Goal: Transaction & Acquisition: Download file/media

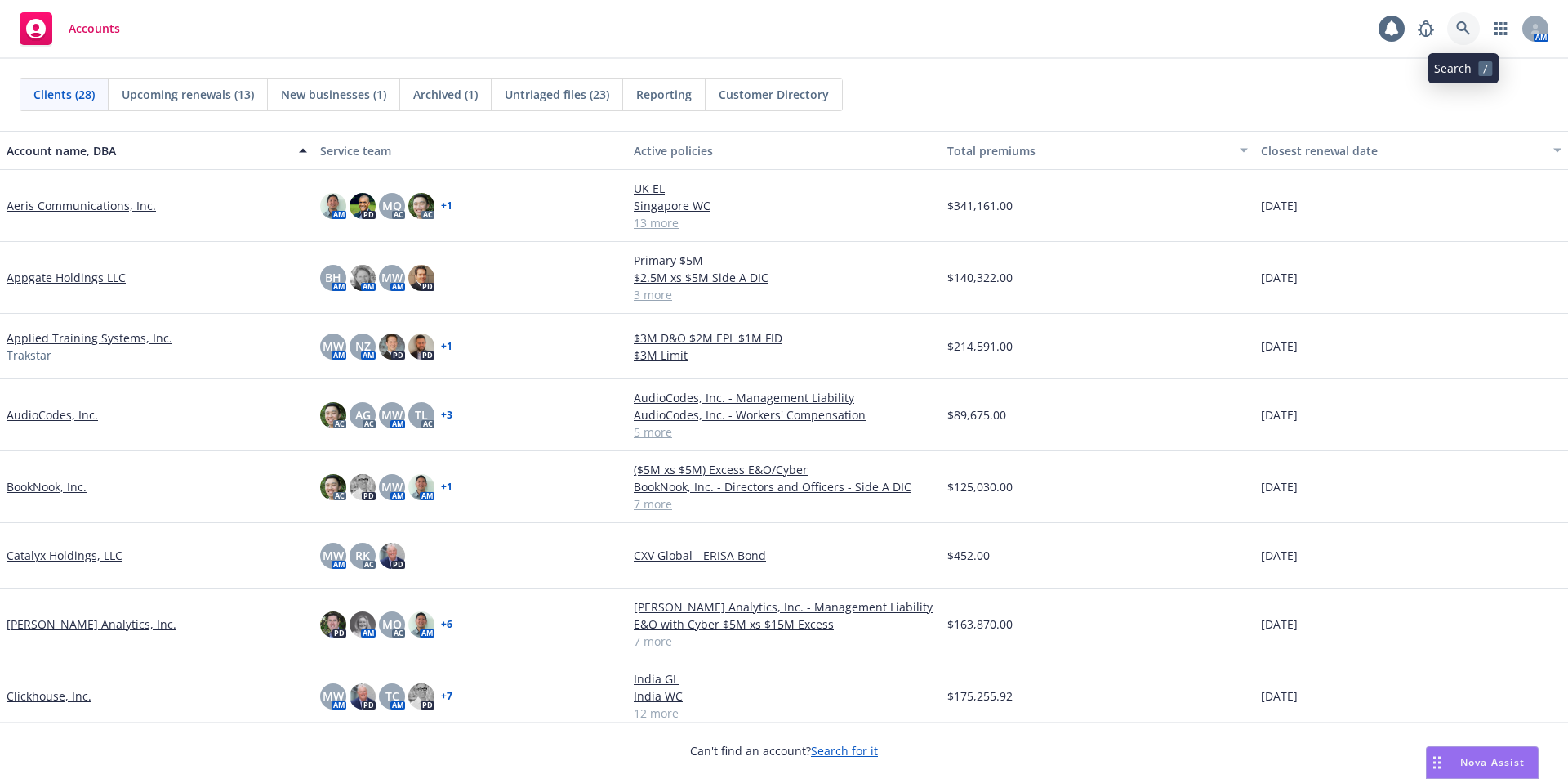
click at [1462, 22] on icon at bounding box center [1464, 29] width 15 height 15
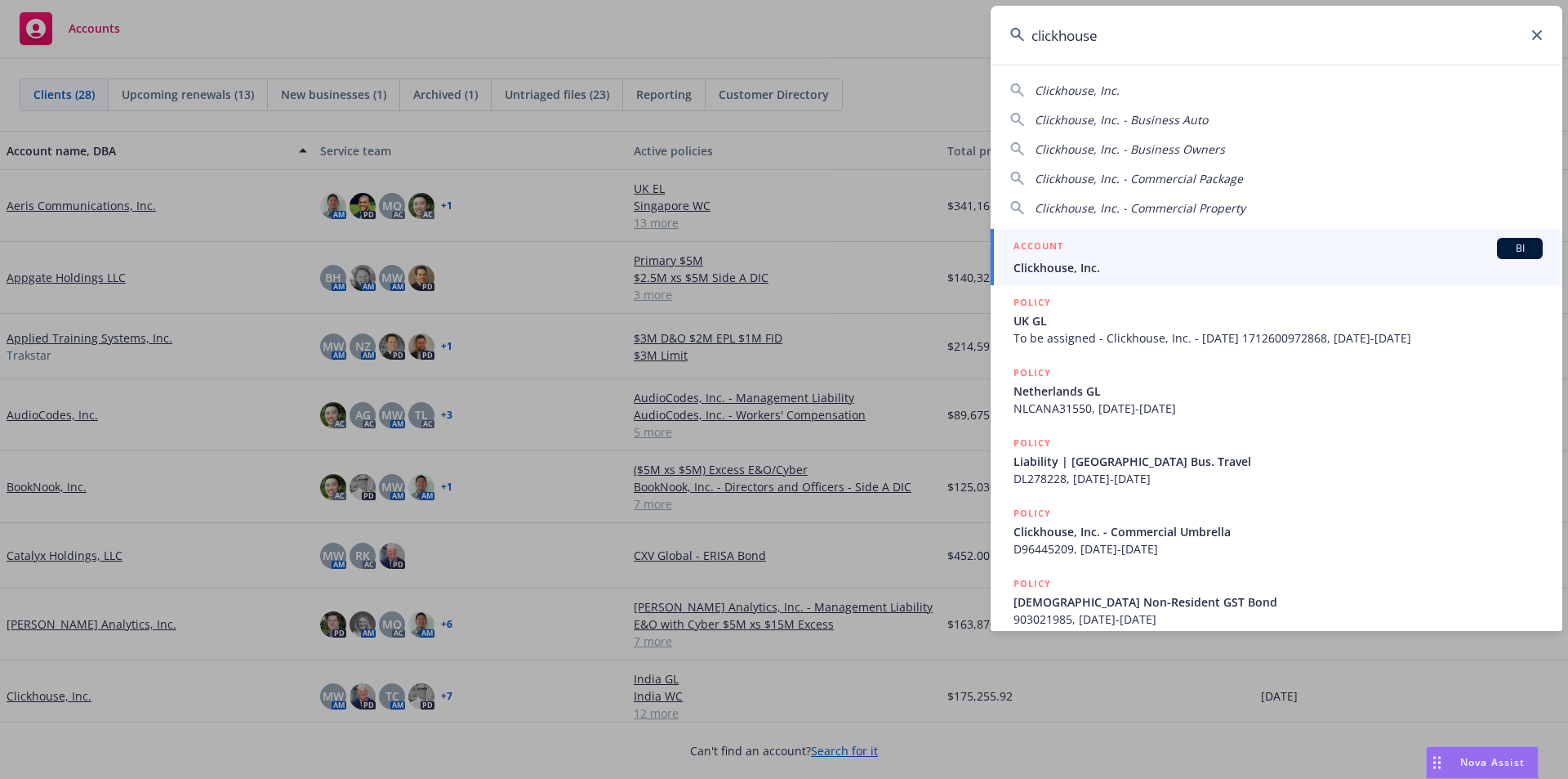
type input "clickhouse"
click at [1110, 268] on span "Clickhouse, Inc." at bounding box center [1277, 267] width 529 height 17
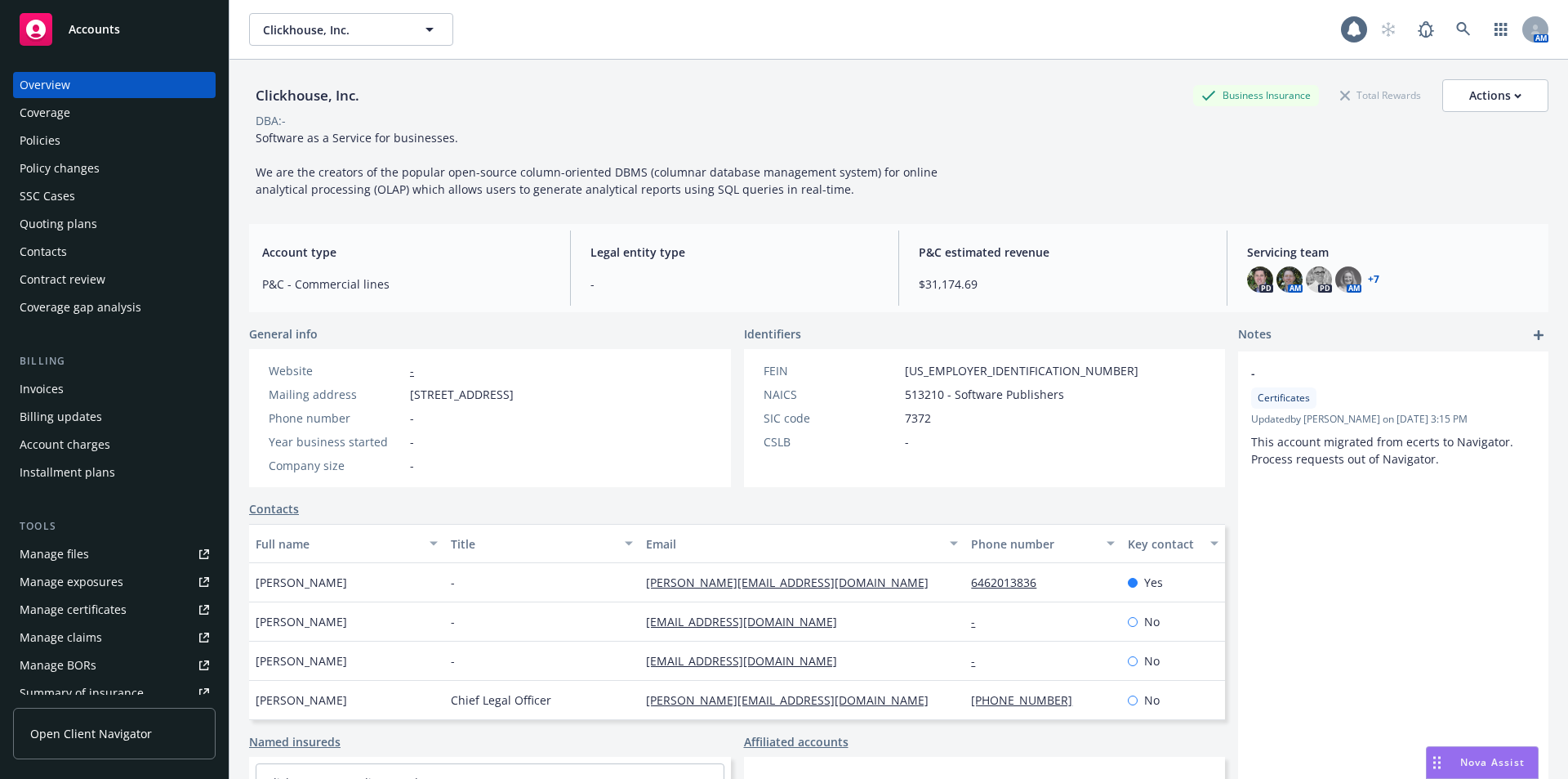
click at [59, 131] on div "Policies" at bounding box center [39, 140] width 40 height 27
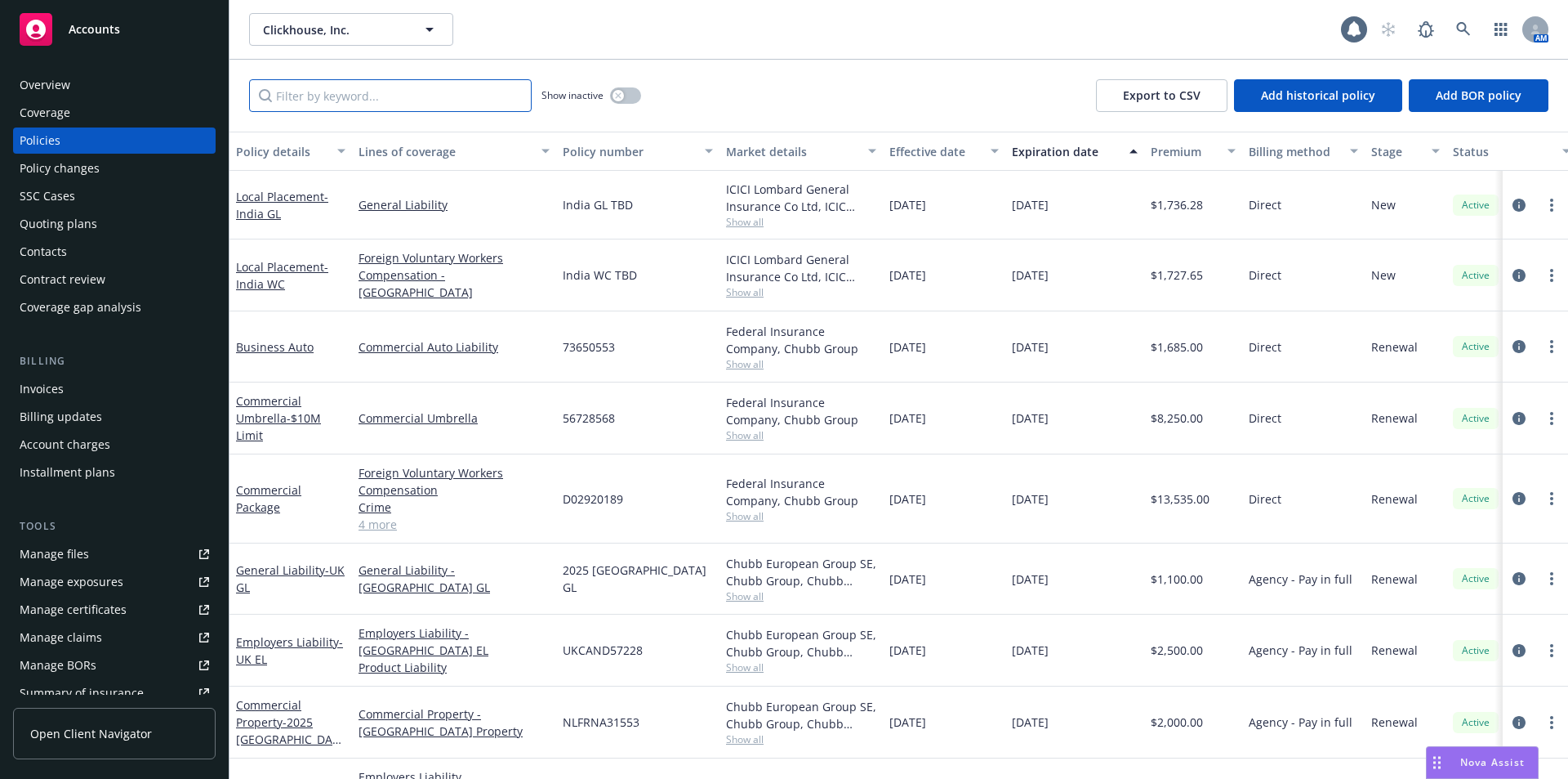
click at [389, 98] on input "Filter by keyword..." at bounding box center [390, 95] width 283 height 33
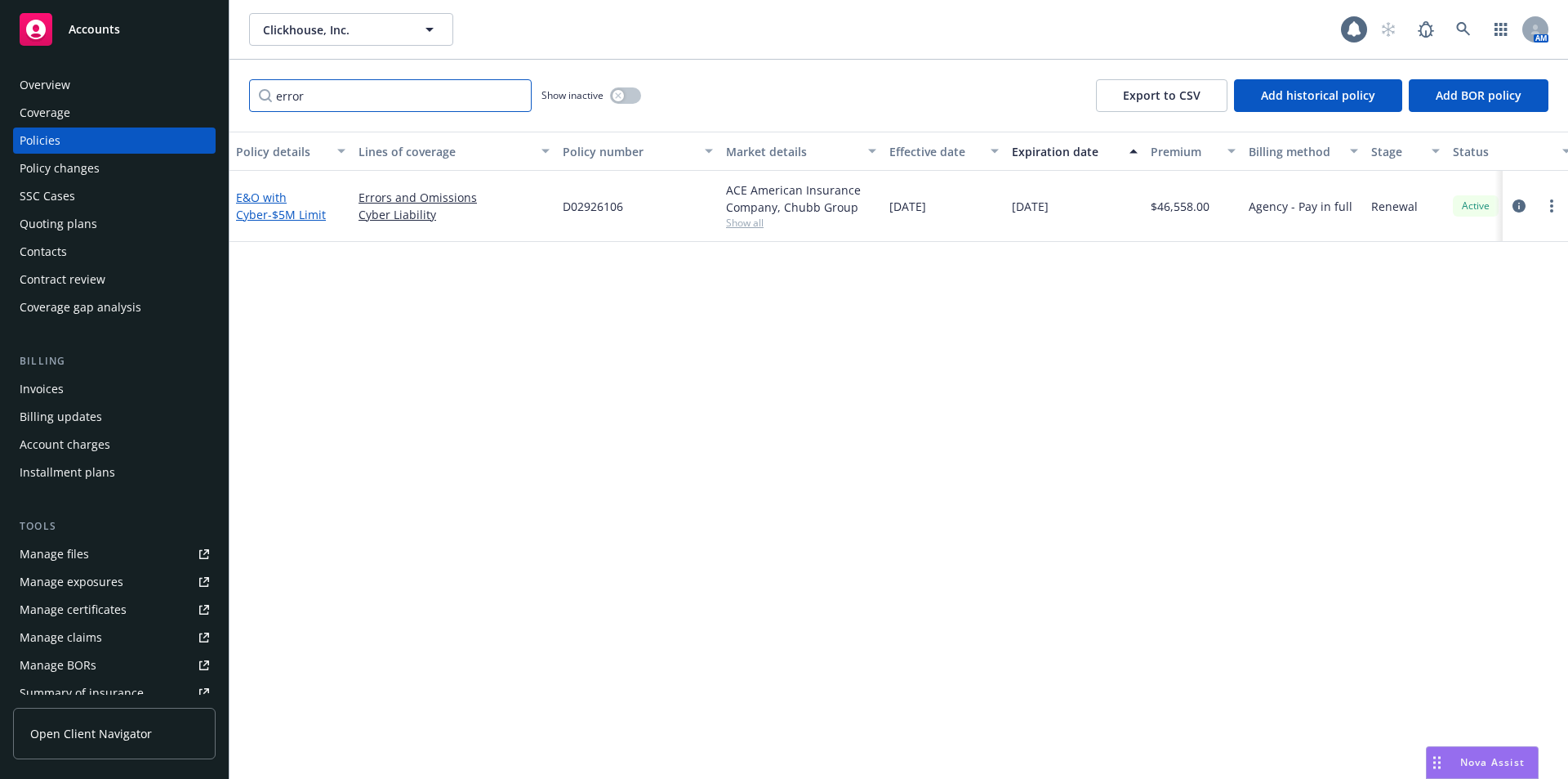
type input "error"
click at [268, 212] on span "- $5M Limit" at bounding box center [297, 215] width 58 height 16
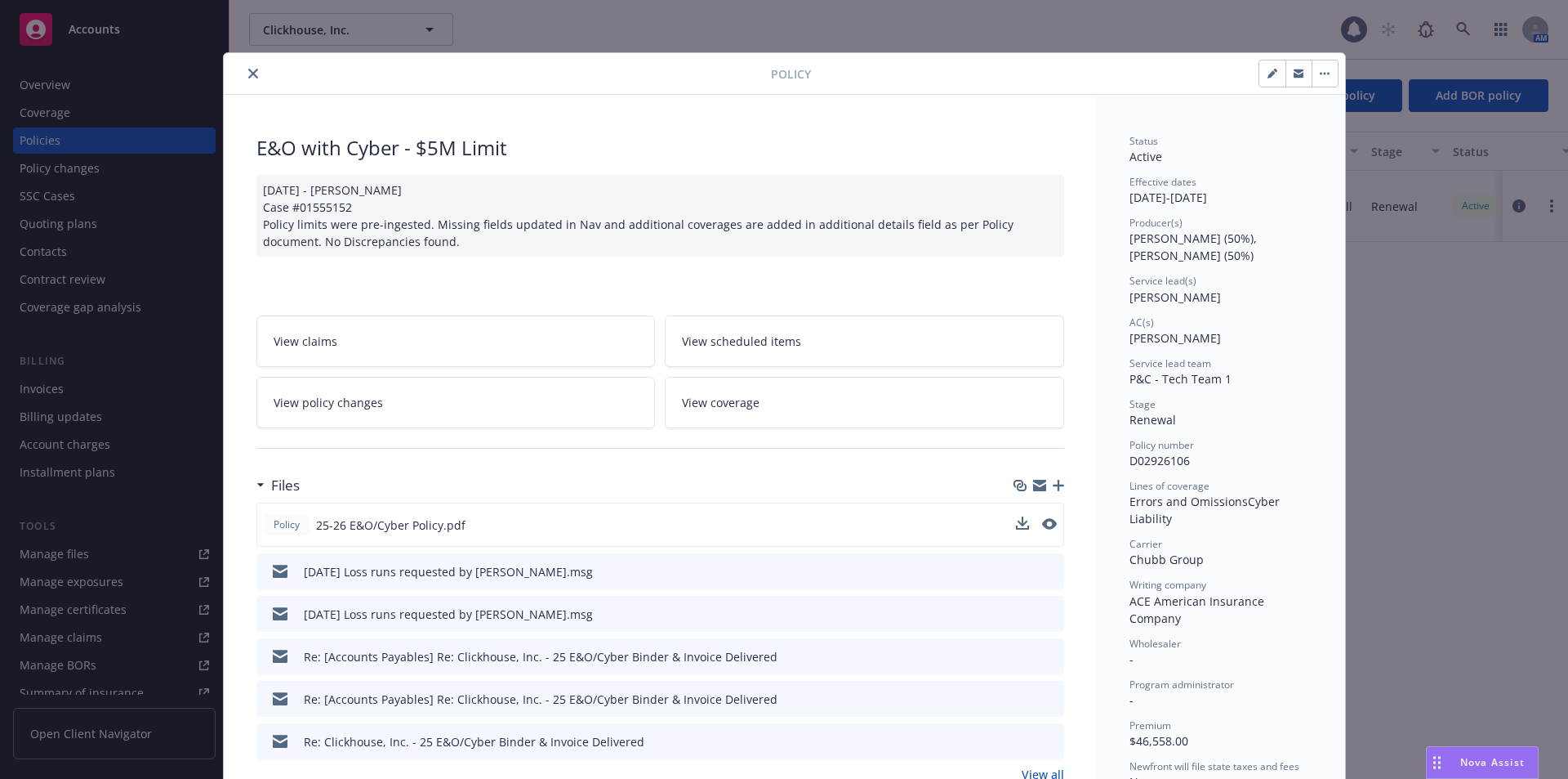
click at [1007, 522] on div "Policy 25-26 E&O/Cyber Policy.pdf" at bounding box center [660, 525] width 808 height 44
click at [1018, 530] on button at bounding box center [1022, 525] width 13 height 17
click at [1018, 526] on icon "download file" at bounding box center [1020, 524] width 13 height 13
click at [243, 65] on button "close" at bounding box center [253, 74] width 20 height 20
